Goal: Information Seeking & Learning: Learn about a topic

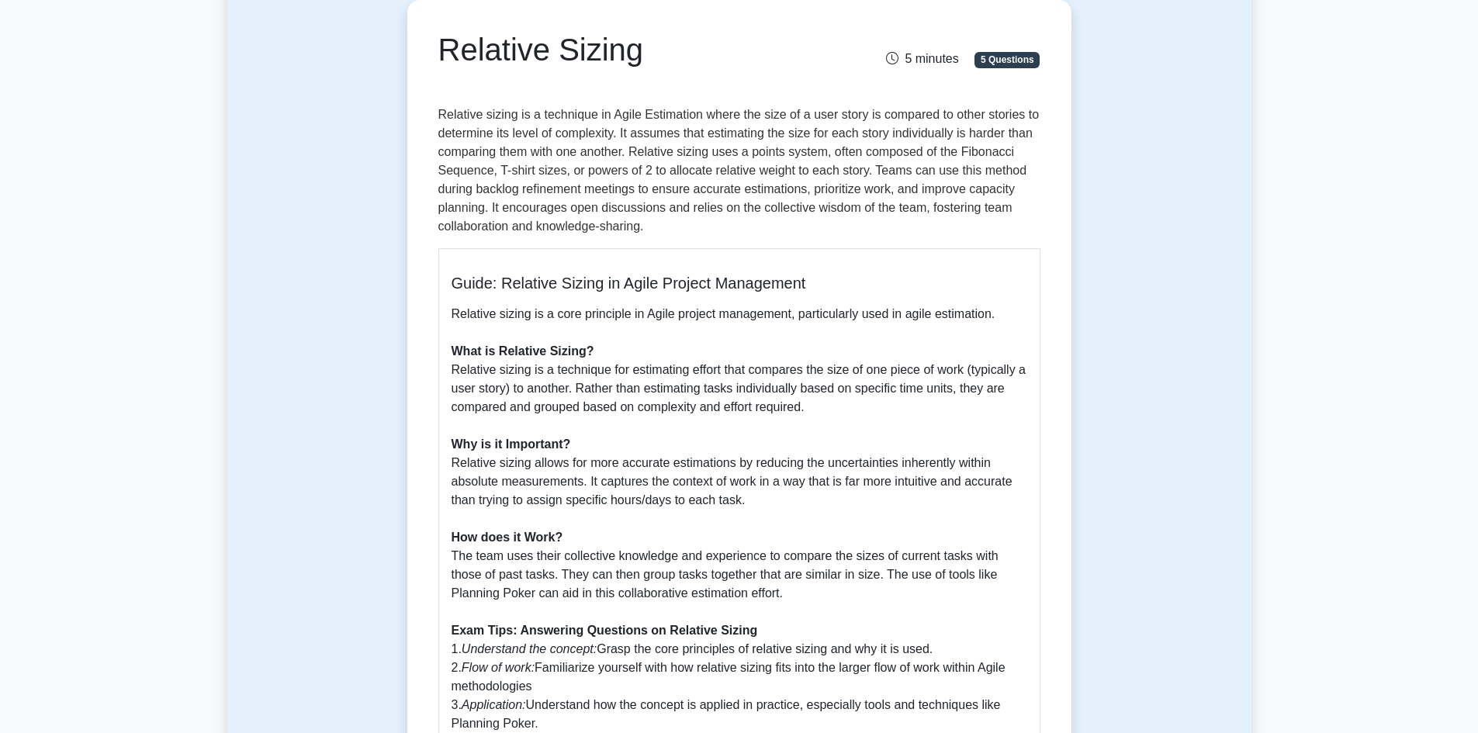
scroll to position [388, 0]
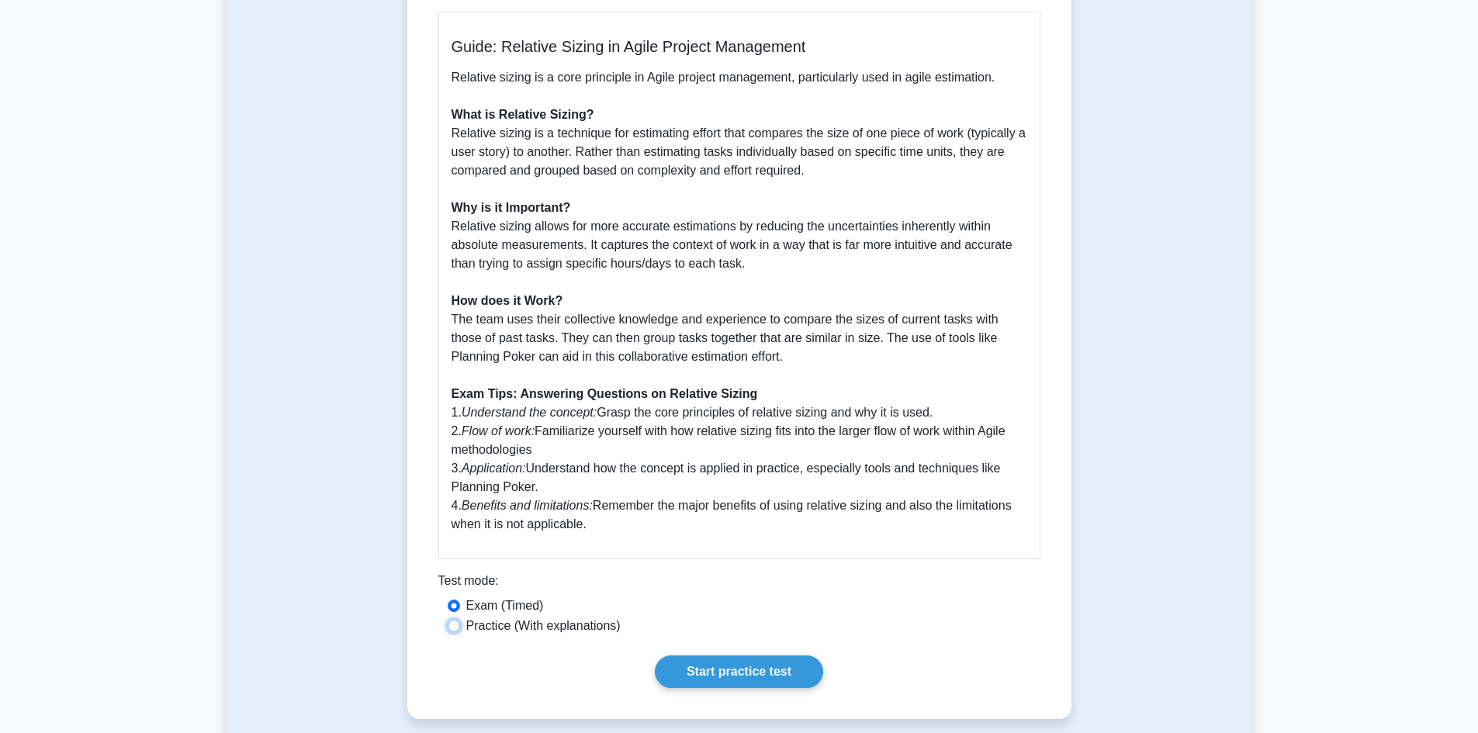
click at [453, 626] on input "Practice (With explanations)" at bounding box center [454, 626] width 12 height 12
radio input "true"
click at [749, 657] on link "Start practice test" at bounding box center [739, 671] width 168 height 33
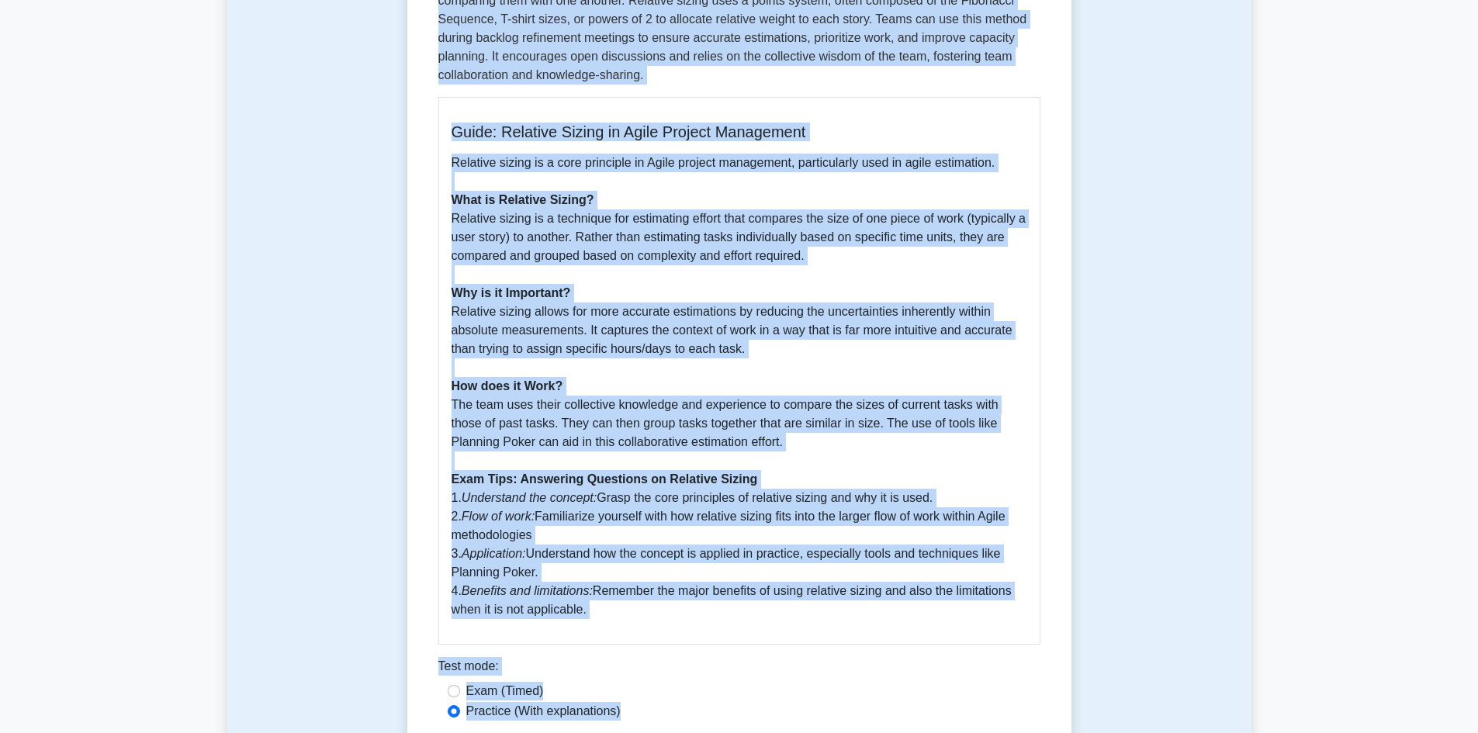
scroll to position [457, 0]
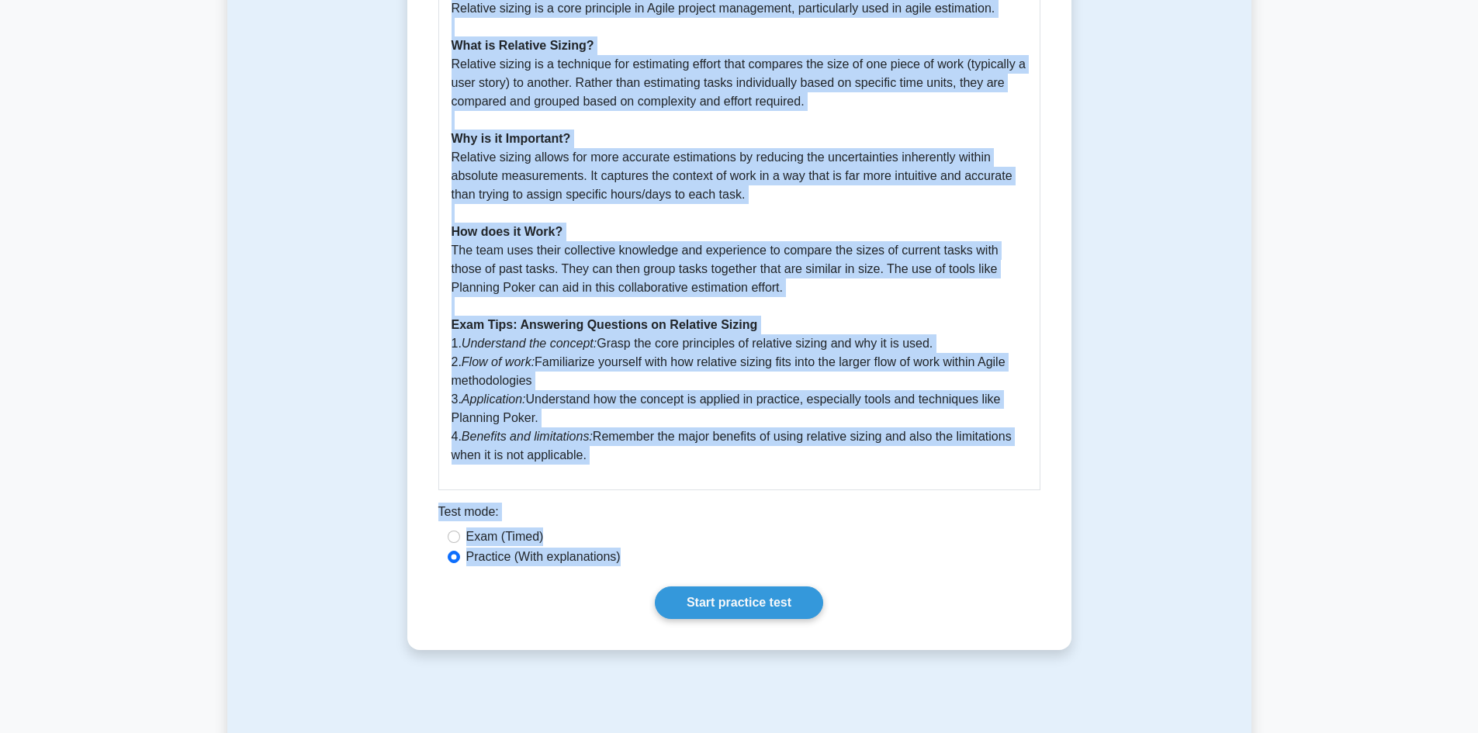
drag, startPoint x: 441, startPoint y: 197, endPoint x: 1034, endPoint y: 463, distance: 650.3
click at [1034, 463] on div "Relative Sizing 5 minutes 5 Questions Guide: Relative Sizing in Agile Project M…" at bounding box center [739, 172] width 652 height 943
copy div "Relative Sizing 5 minutes 5 Questions Relative sizing is a technique in Agile E…"
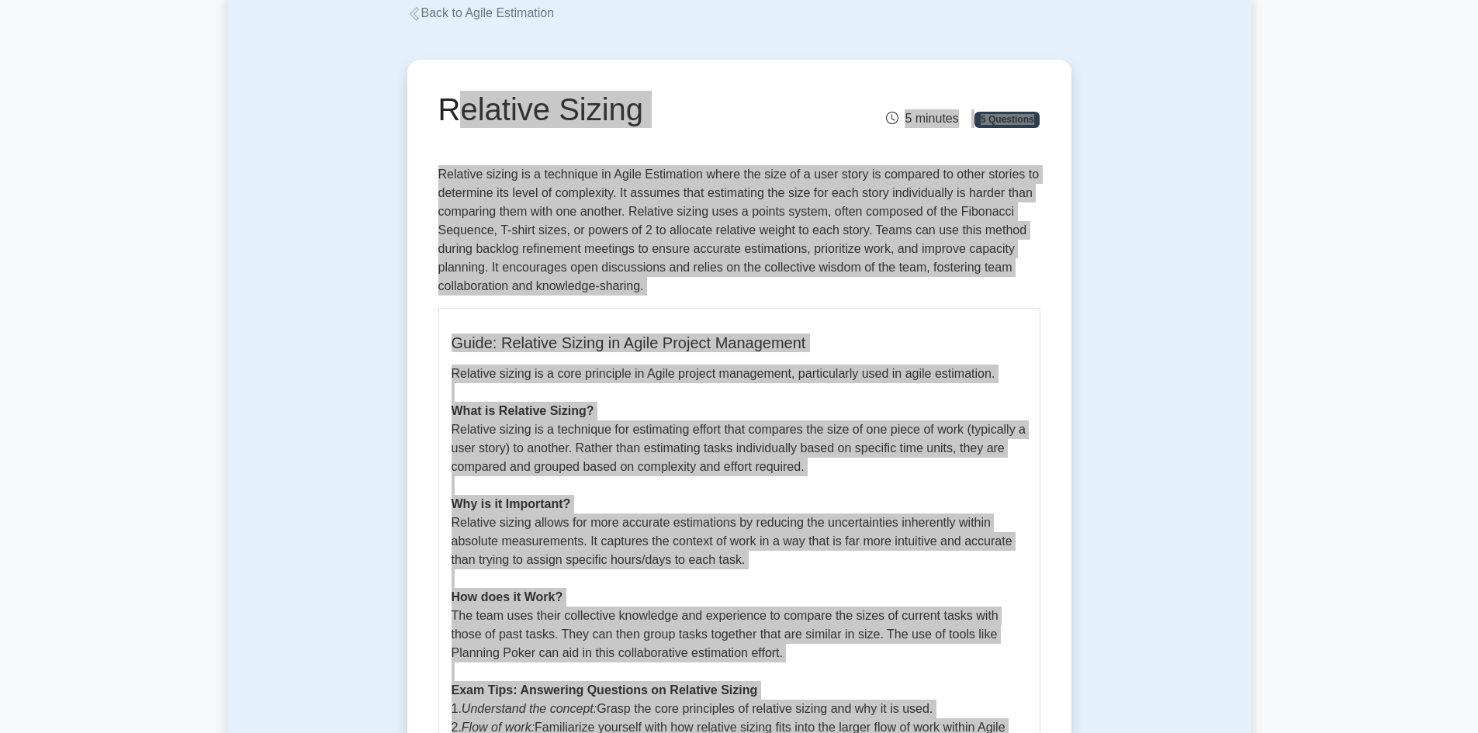
scroll to position [69, 0]
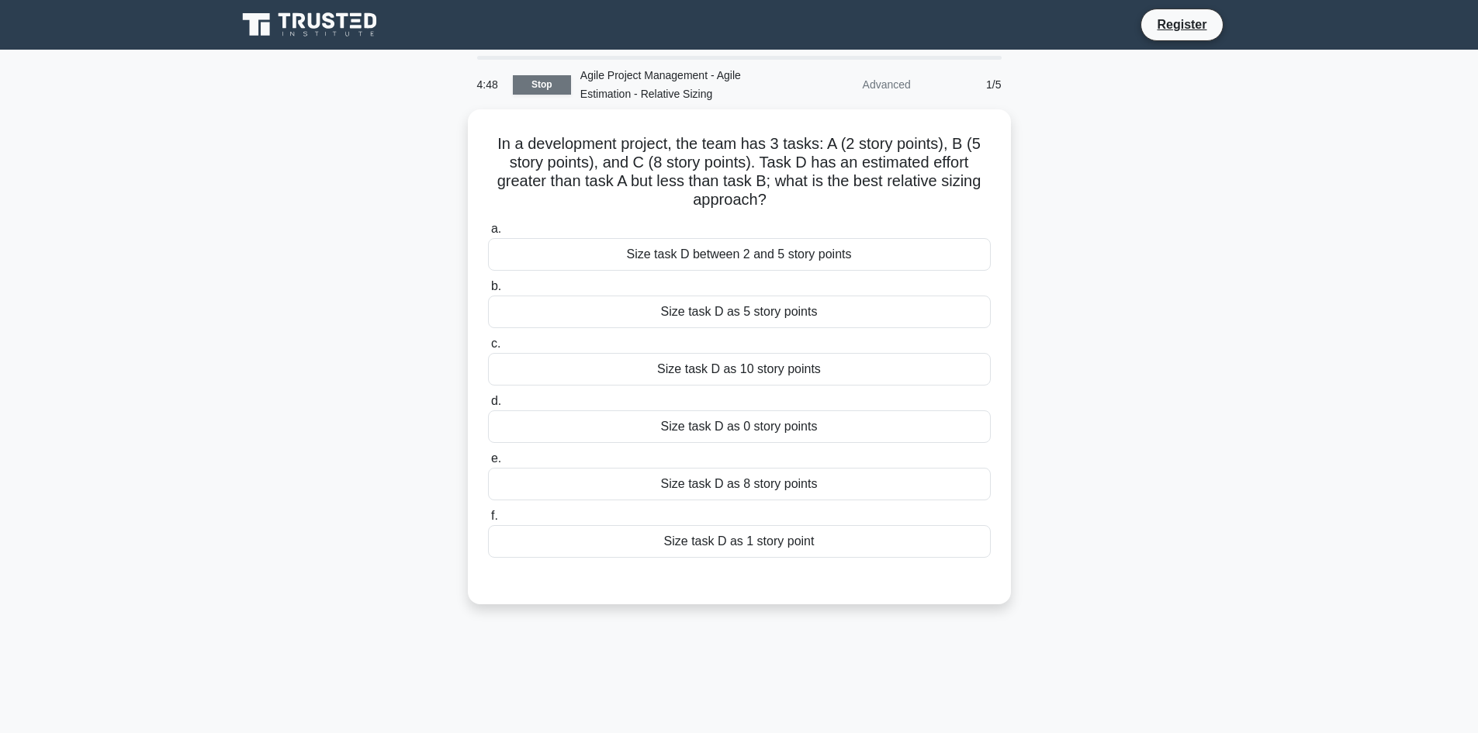
click at [527, 88] on link "Stop" at bounding box center [542, 84] width 58 height 19
